Goal: Transaction & Acquisition: Book appointment/travel/reservation

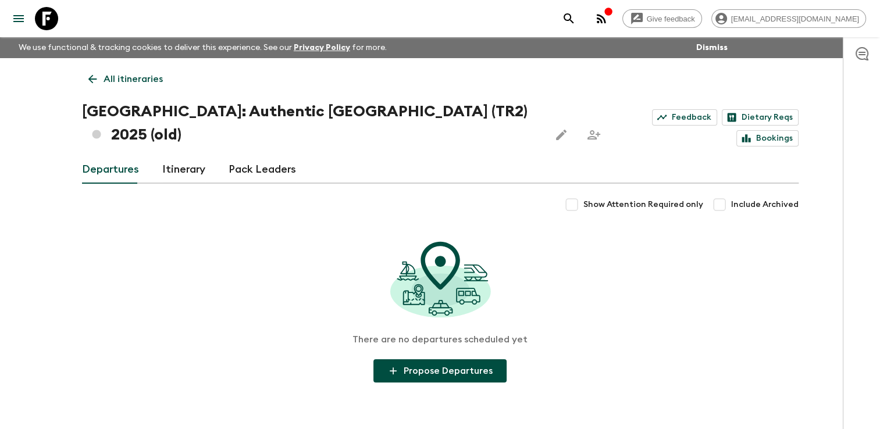
click at [114, 83] on p "All itineraries" at bounding box center [133, 79] width 59 height 14
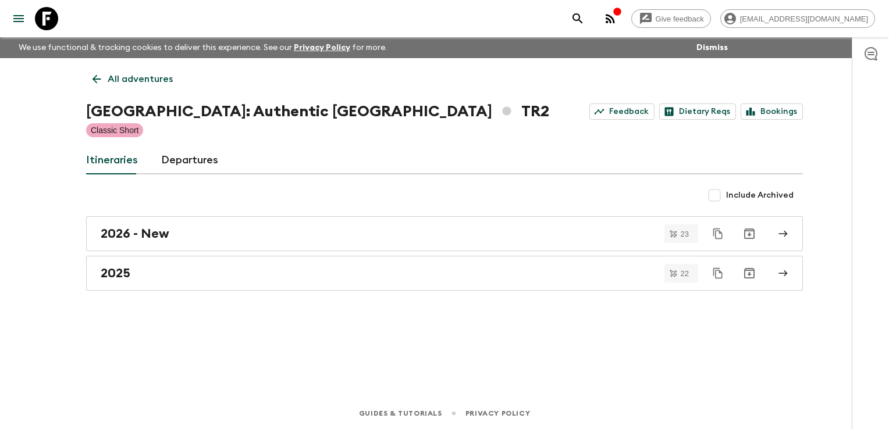
click at [114, 83] on p "All adventures" at bounding box center [140, 79] width 65 height 14
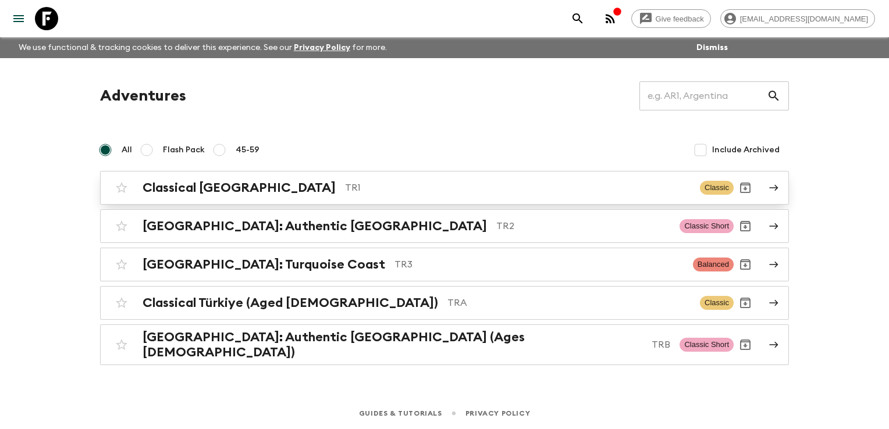
click at [161, 189] on h2 "Classical [GEOGRAPHIC_DATA]" at bounding box center [239, 187] width 193 height 15
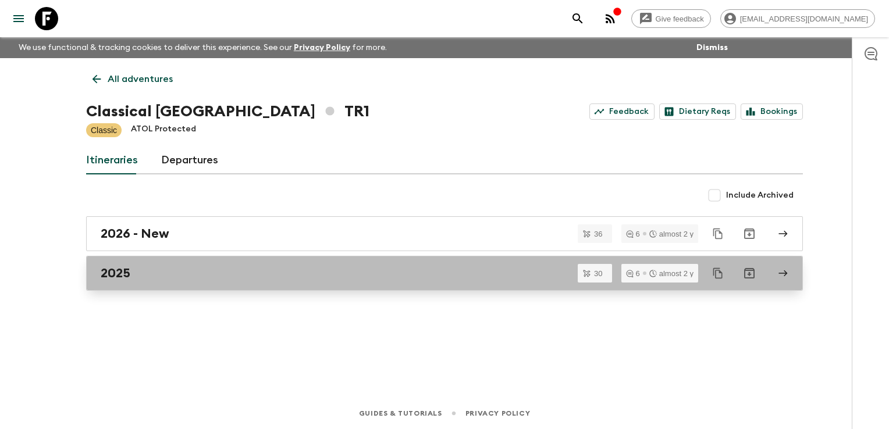
click at [168, 282] on link "2025" at bounding box center [444, 273] width 717 height 35
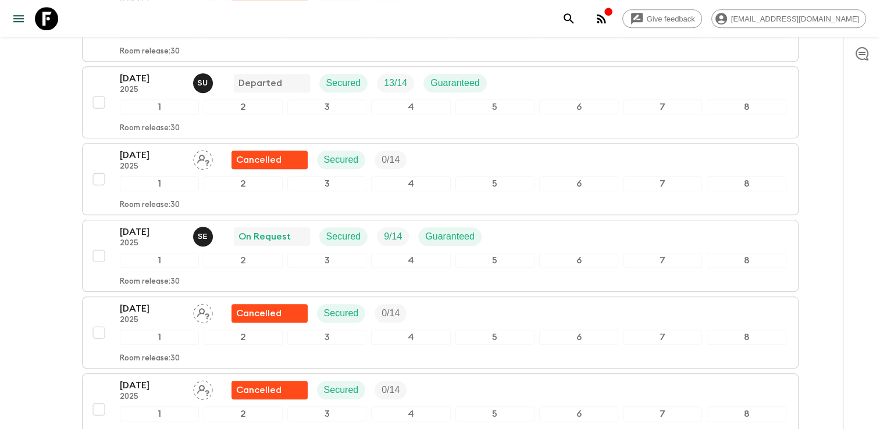
scroll to position [1106, 0]
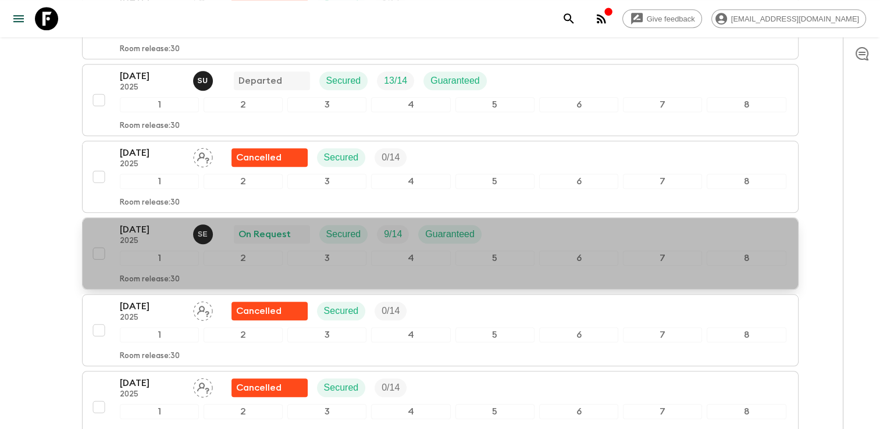
click at [198, 251] on div "1" at bounding box center [159, 258] width 79 height 15
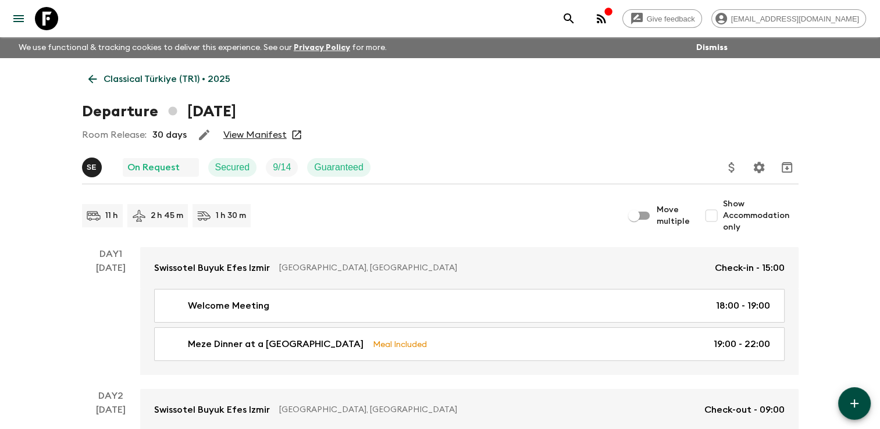
click at [257, 139] on link "View Manifest" at bounding box center [254, 135] width 63 height 12
